Goal: Transaction & Acquisition: Download file/media

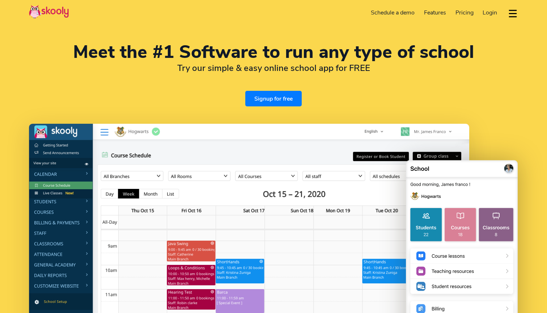
select select "en"
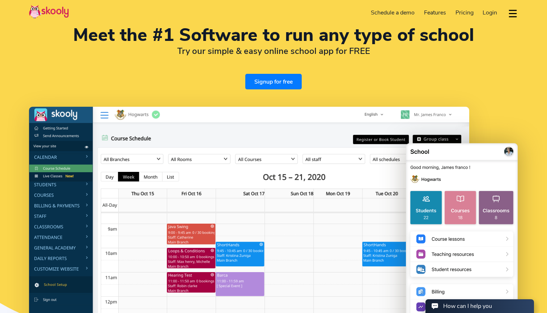
scroll to position [20, 0]
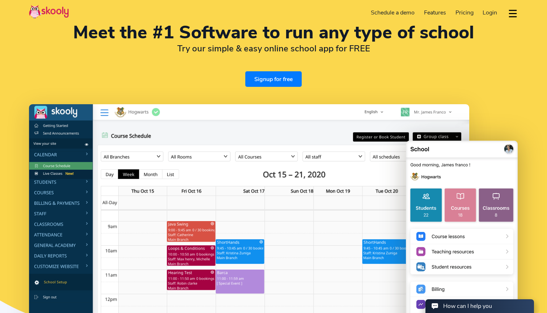
select select "1"
select select "[GEOGRAPHIC_DATA]"
select select "America/New_York"
click at [466, 14] on span "Pricing" at bounding box center [464, 13] width 18 height 8
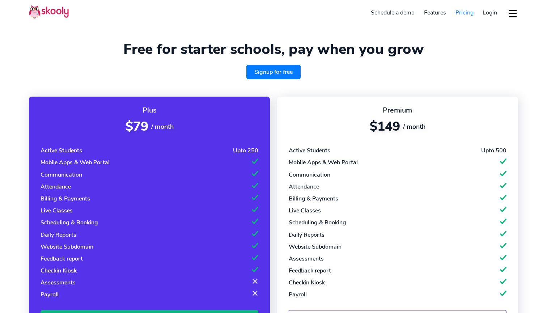
select select "en"
select select "1"
select select "[GEOGRAPHIC_DATA]"
select select "America/New_York"
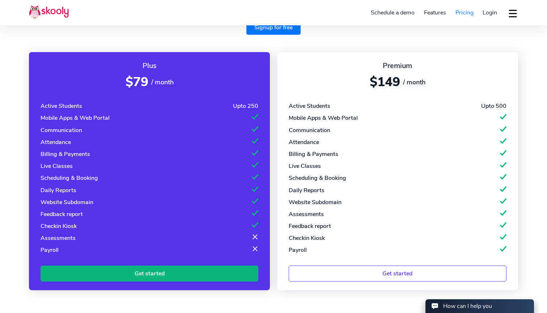
scroll to position [45, 0]
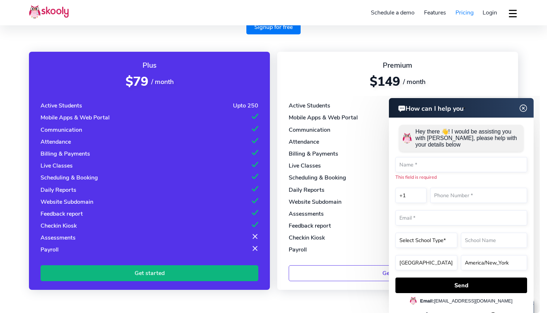
click at [525, 109] on img at bounding box center [523, 108] width 14 height 9
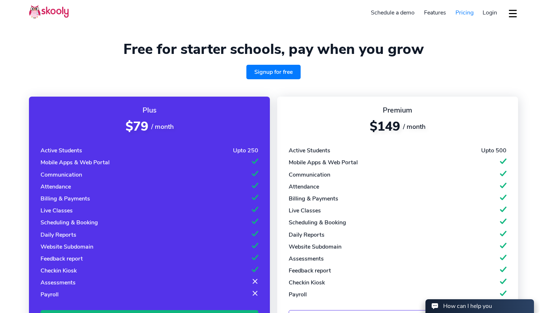
scroll to position [0, 0]
click at [505, 14] on div "Download app Contact support English" at bounding box center [510, 13] width 16 height 12
click at [509, 14] on button "dropdown menu" at bounding box center [512, 13] width 10 height 17
click at [501, 25] on link "Download app" at bounding box center [485, 31] width 65 height 15
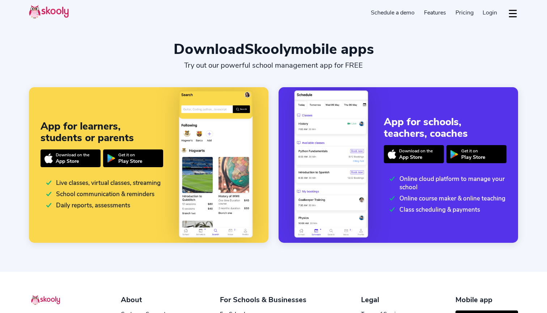
select select "en"
select select "1"
select select "[GEOGRAPHIC_DATA]"
select select "America/New_York"
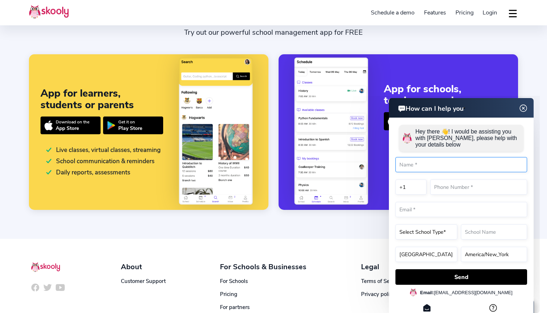
scroll to position [30, 0]
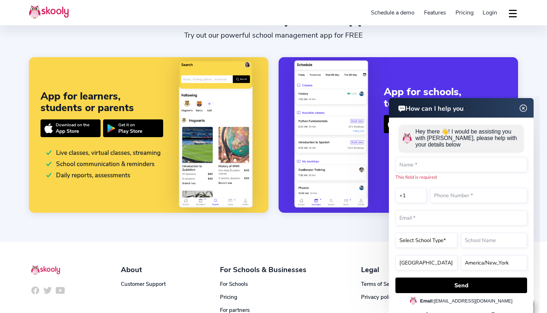
click at [524, 106] on img at bounding box center [523, 108] width 14 height 9
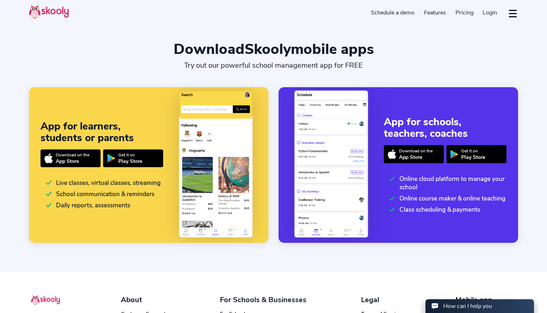
scroll to position [0, 0]
